Goal: Task Accomplishment & Management: Manage account settings

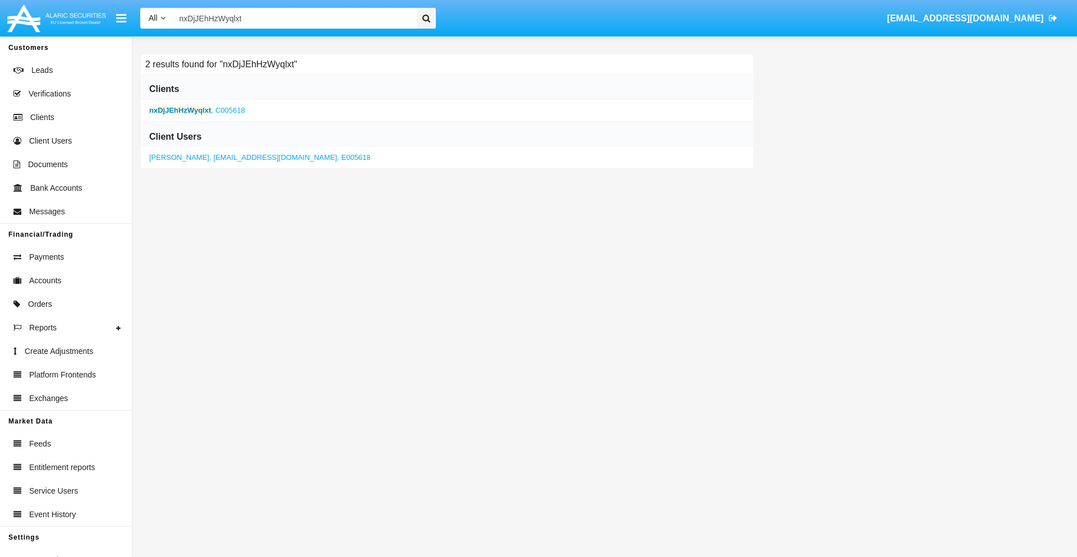
type input "nxDjJEhHzWyqlxt"
click at [180, 110] on b "nxDjJEhHzWyqlxt" at bounding box center [180, 110] width 62 height 8
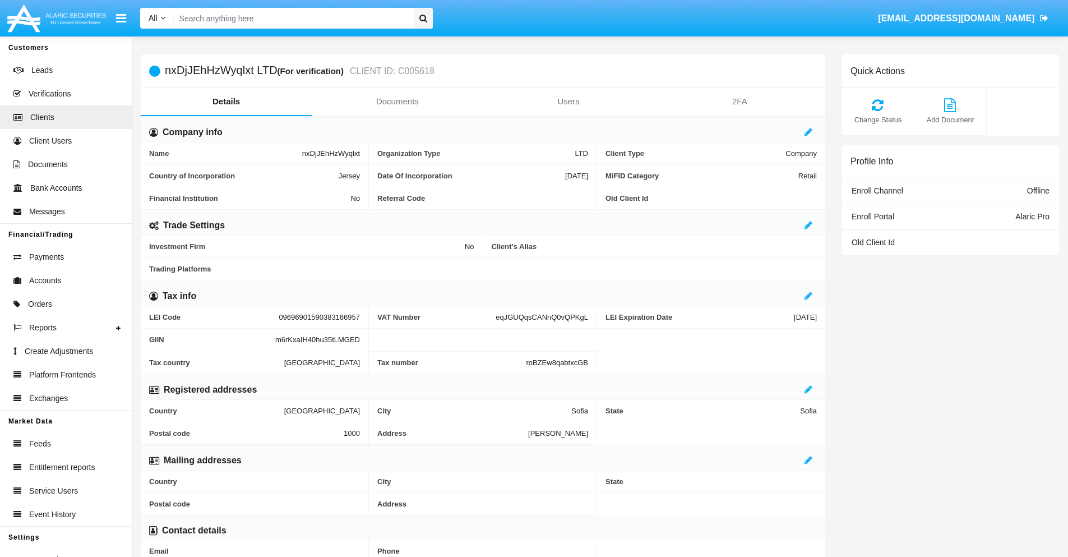
click at [397, 101] on link "Documents" at bounding box center [397, 101] width 171 height 27
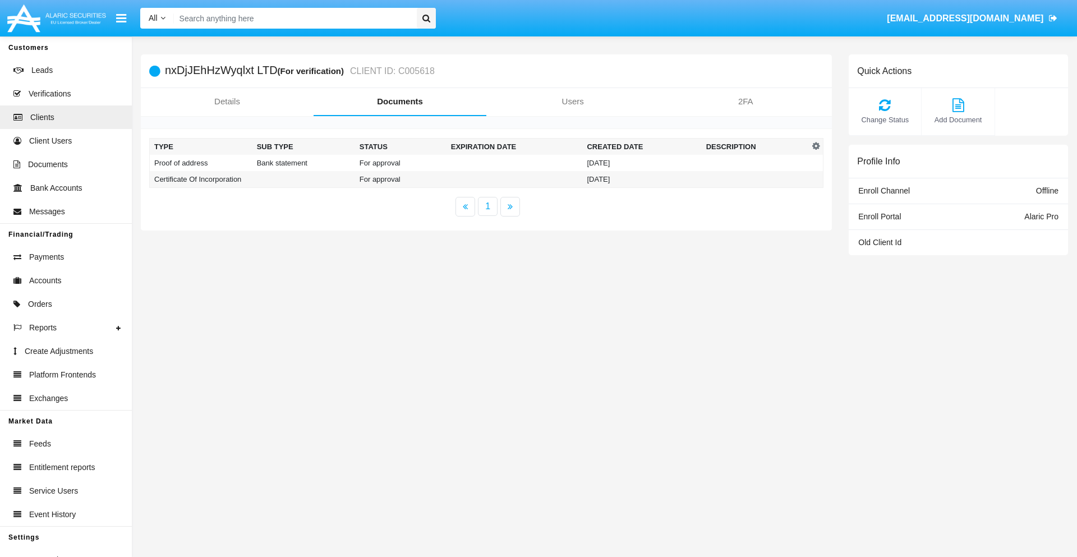
click at [201, 163] on td "Proof of address" at bounding box center [201, 163] width 103 height 16
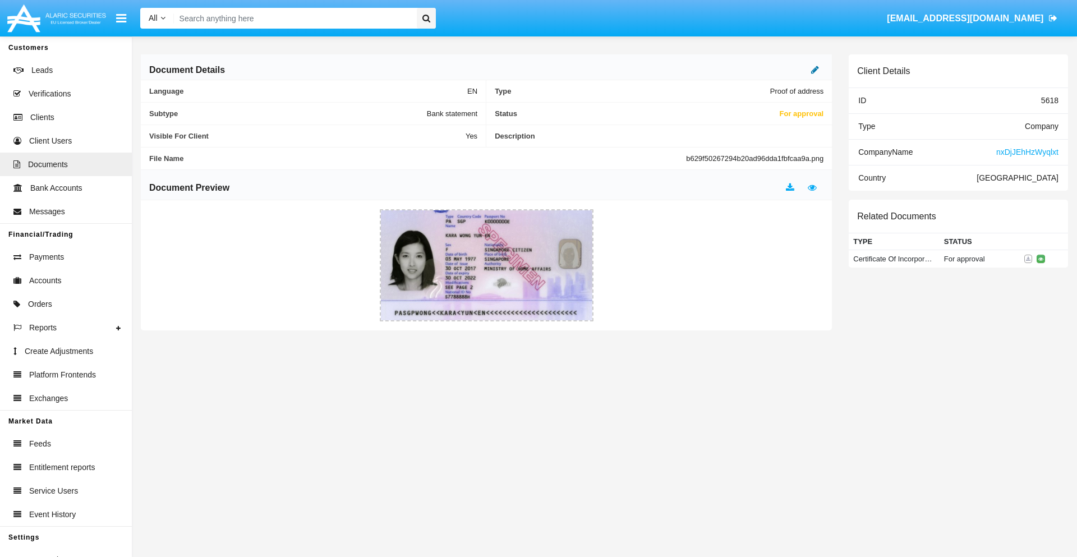
click at [815, 70] on icon at bounding box center [815, 69] width 8 height 9
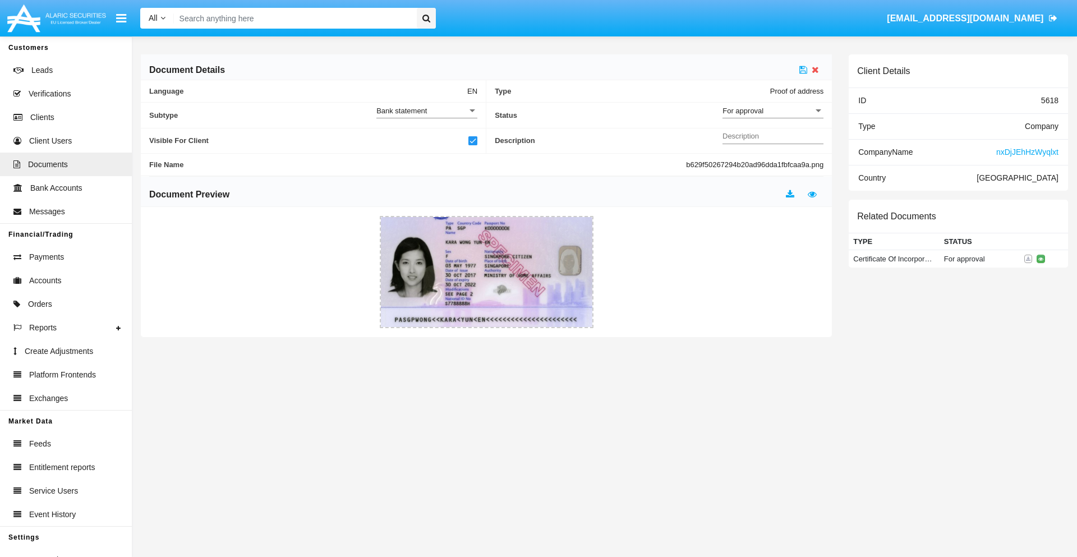
click at [773, 110] on div "For approval" at bounding box center [767, 111] width 91 height 10
click at [773, 117] on span "Approved" at bounding box center [772, 117] width 101 height 22
click at [803, 70] on icon at bounding box center [803, 69] width 8 height 9
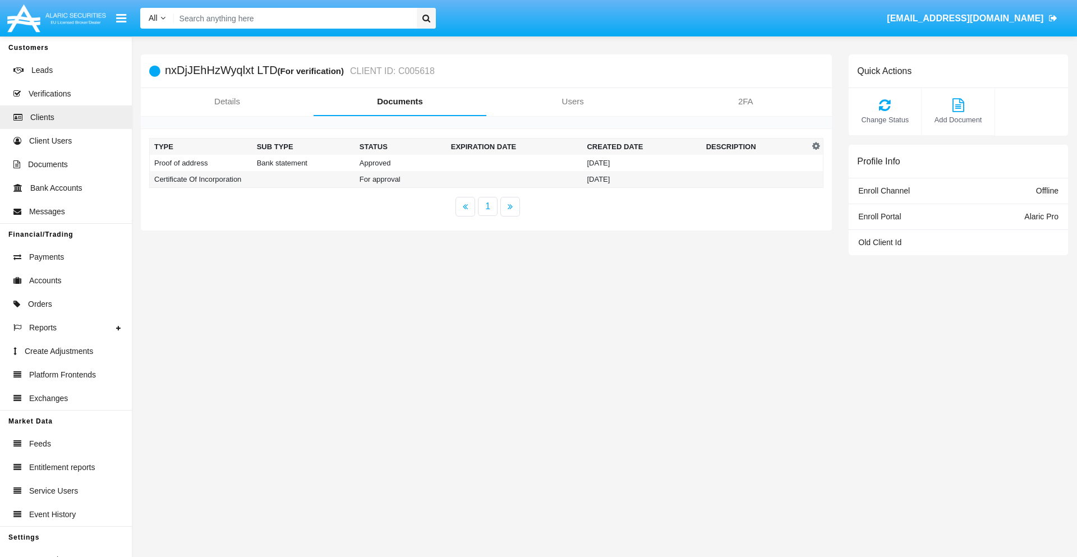
click at [201, 179] on td "Certificate Of Incorporation" at bounding box center [201, 179] width 103 height 17
